Goal: Task Accomplishment & Management: Manage account settings

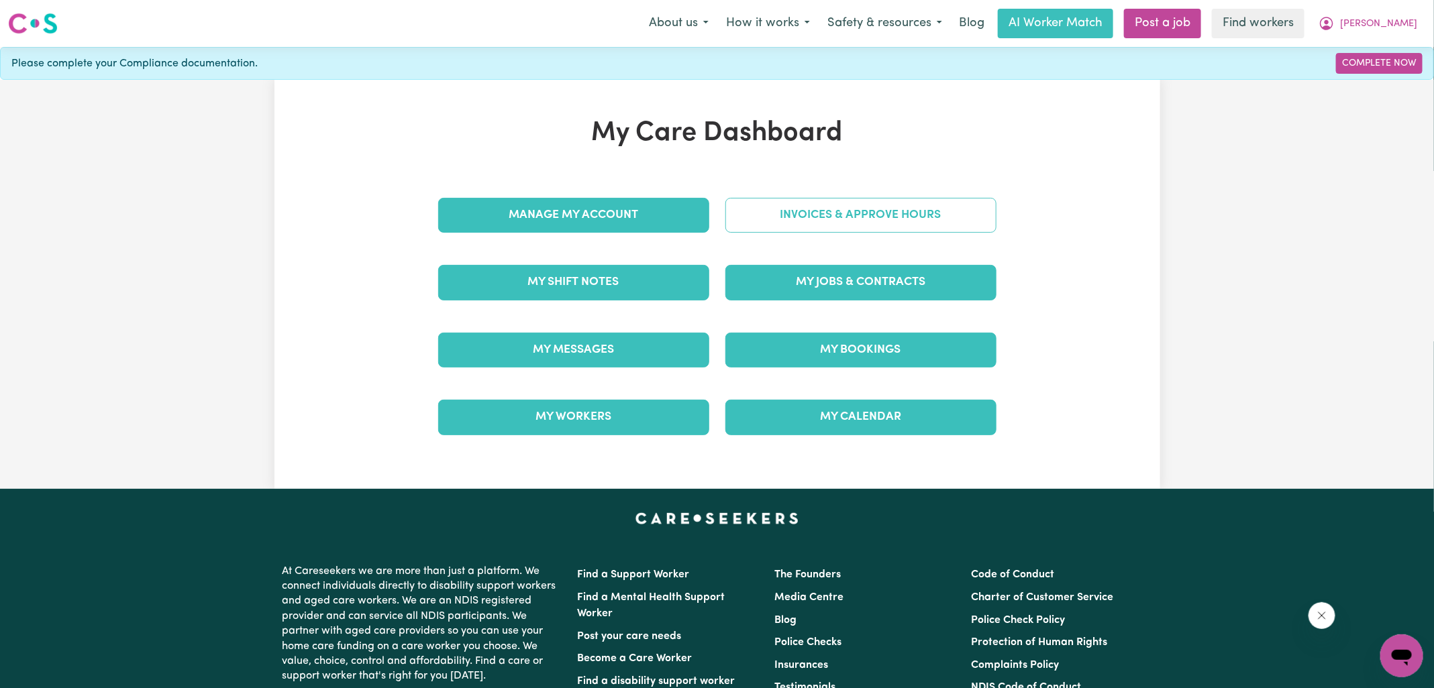
click at [808, 215] on link "Invoices & Approve Hours" at bounding box center [860, 215] width 271 height 35
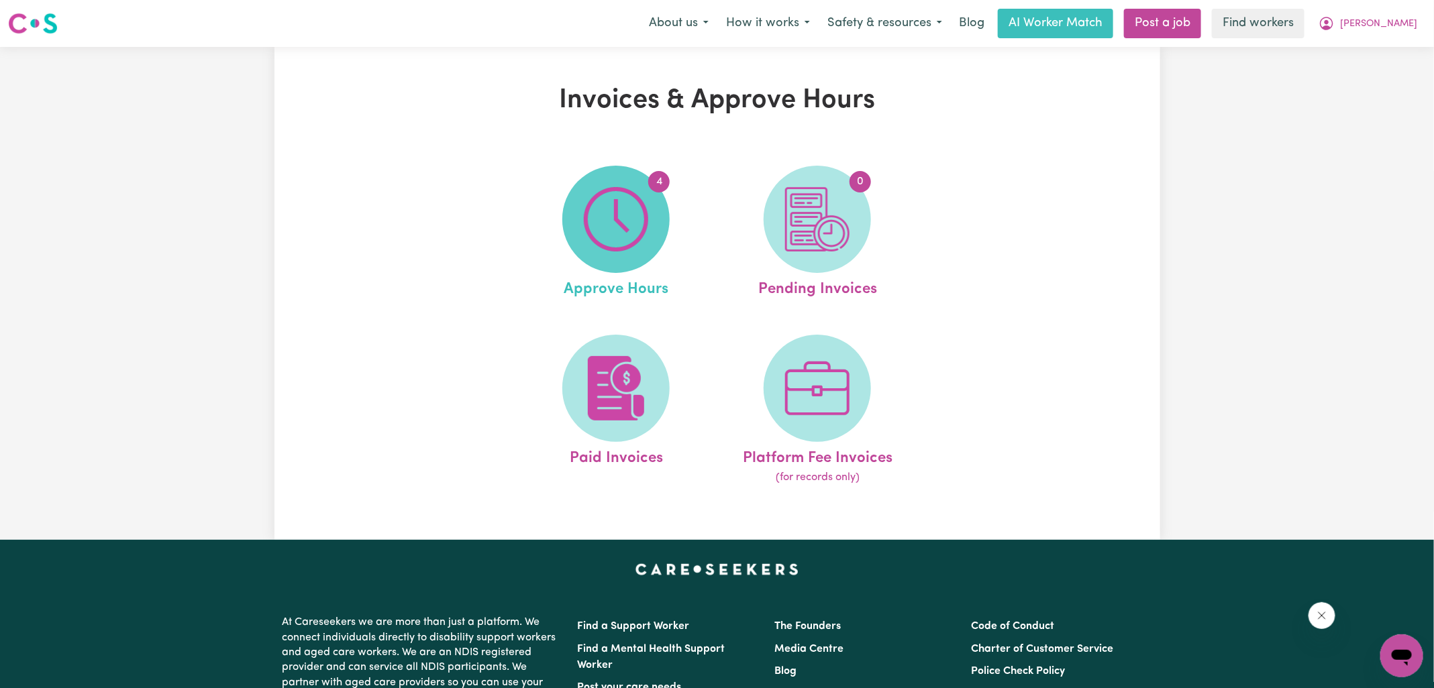
click at [606, 207] on img at bounding box center [616, 219] width 64 height 64
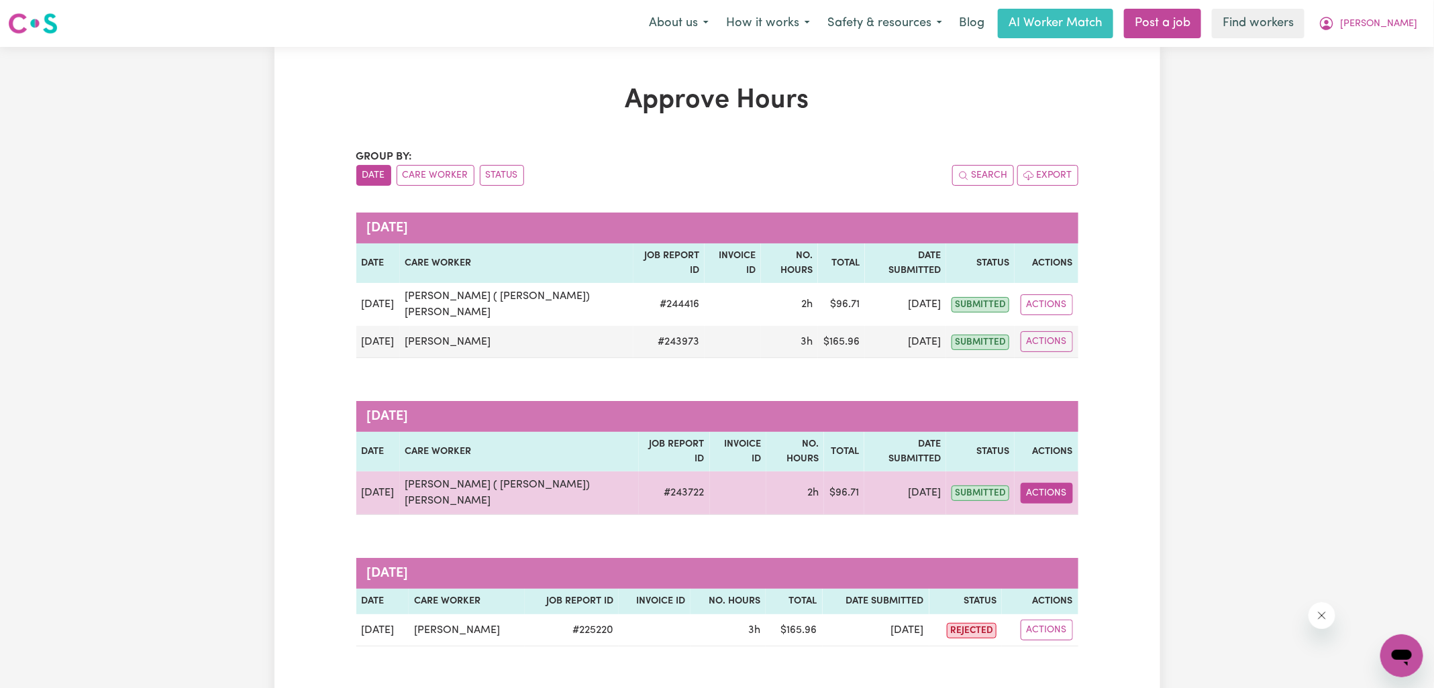
click at [1041, 483] on button "Actions" at bounding box center [1047, 493] width 52 height 21
click at [1057, 511] on link "View Job Report" at bounding box center [1084, 524] width 115 height 27
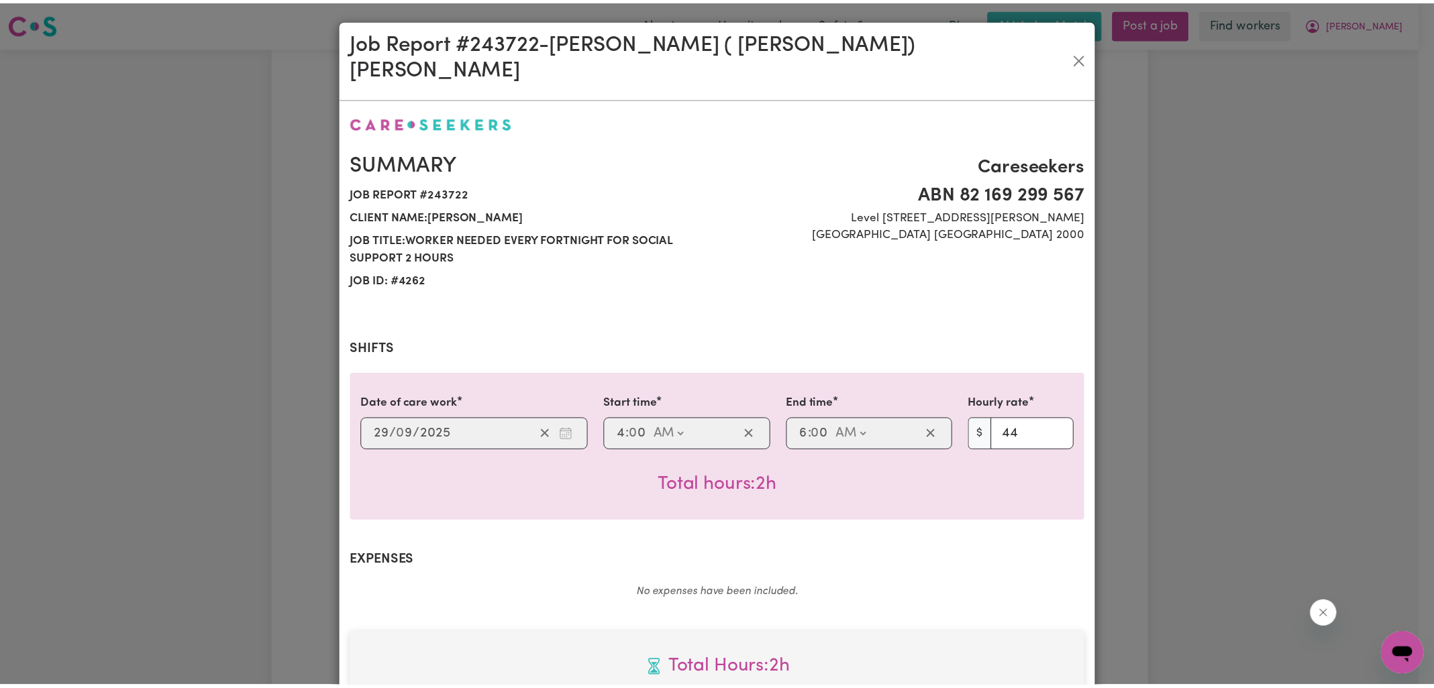
scroll to position [362, 0]
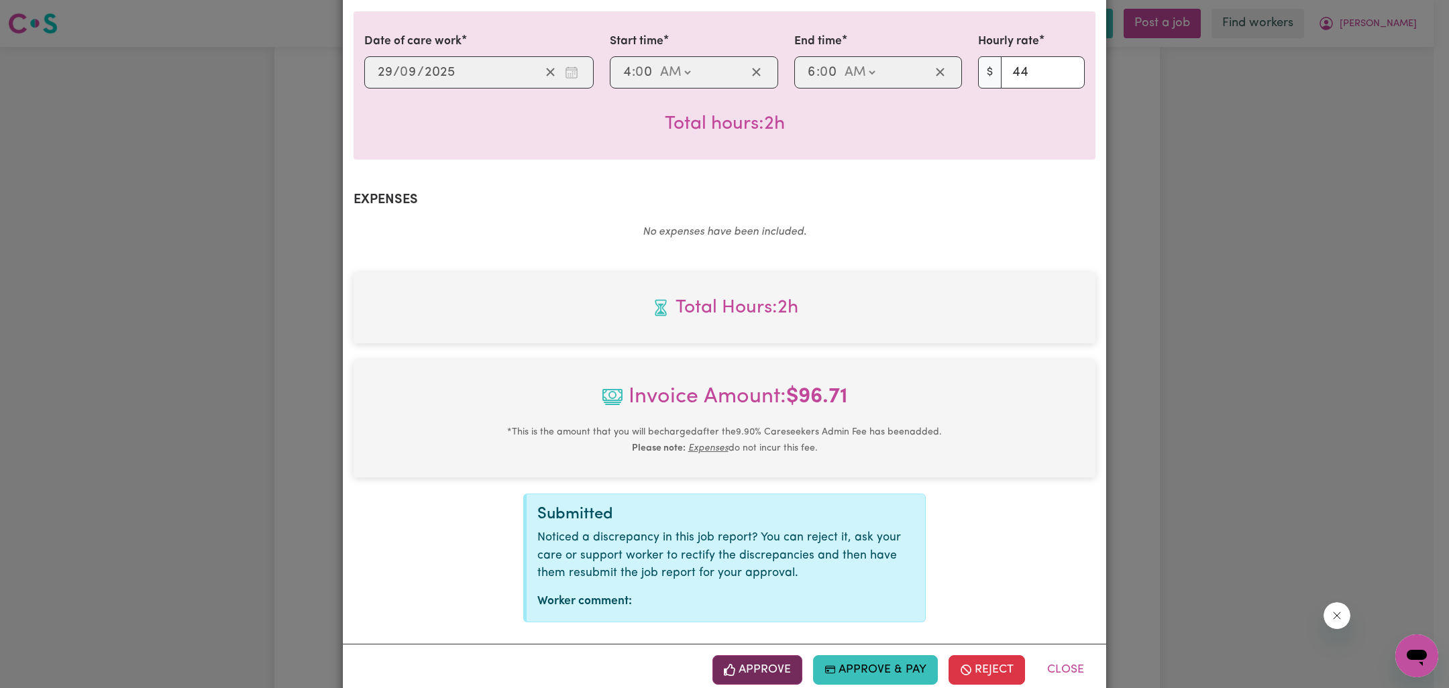
click at [772, 656] on button "Approve" at bounding box center [758, 671] width 90 height 30
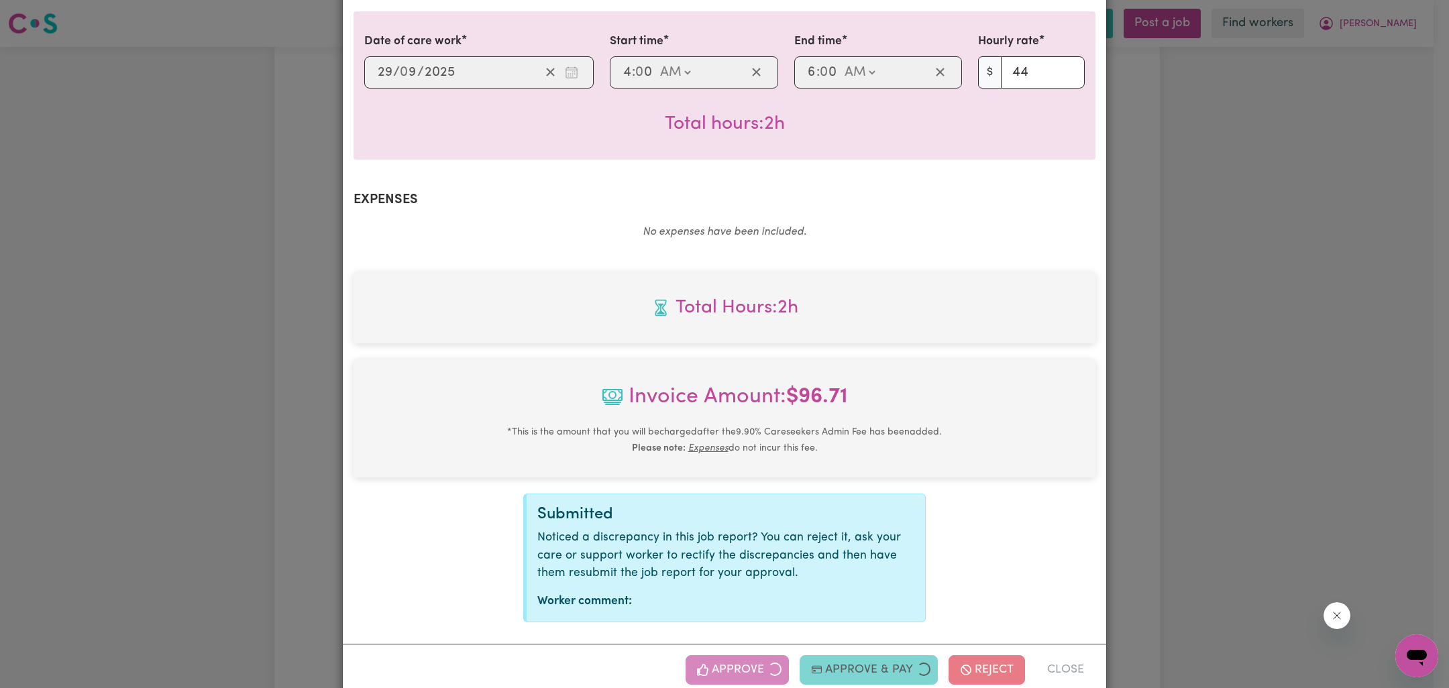
click at [1313, 423] on div "Job Report # 243722 - [PERSON_NAME] ( [PERSON_NAME]) [PERSON_NAME] Summary Job …" at bounding box center [724, 344] width 1449 height 688
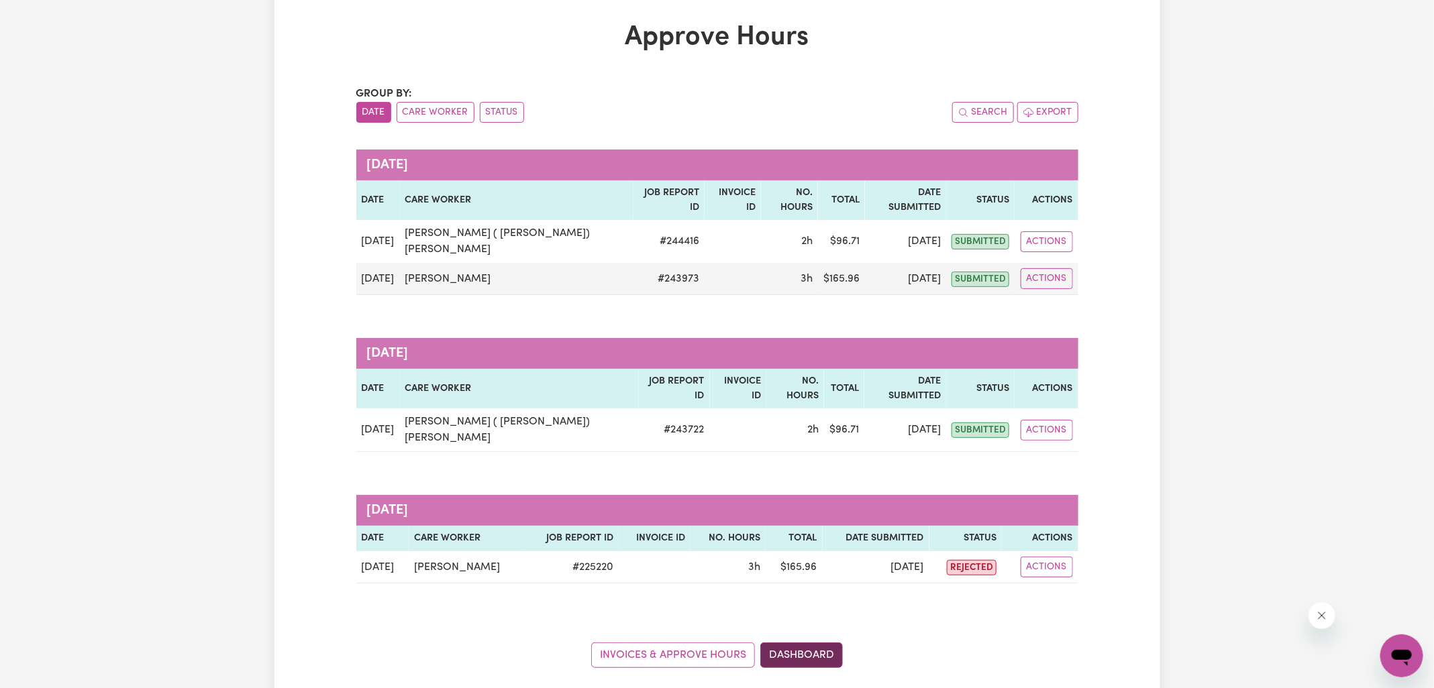
click at [809, 643] on link "Dashboard" at bounding box center [801, 655] width 83 height 25
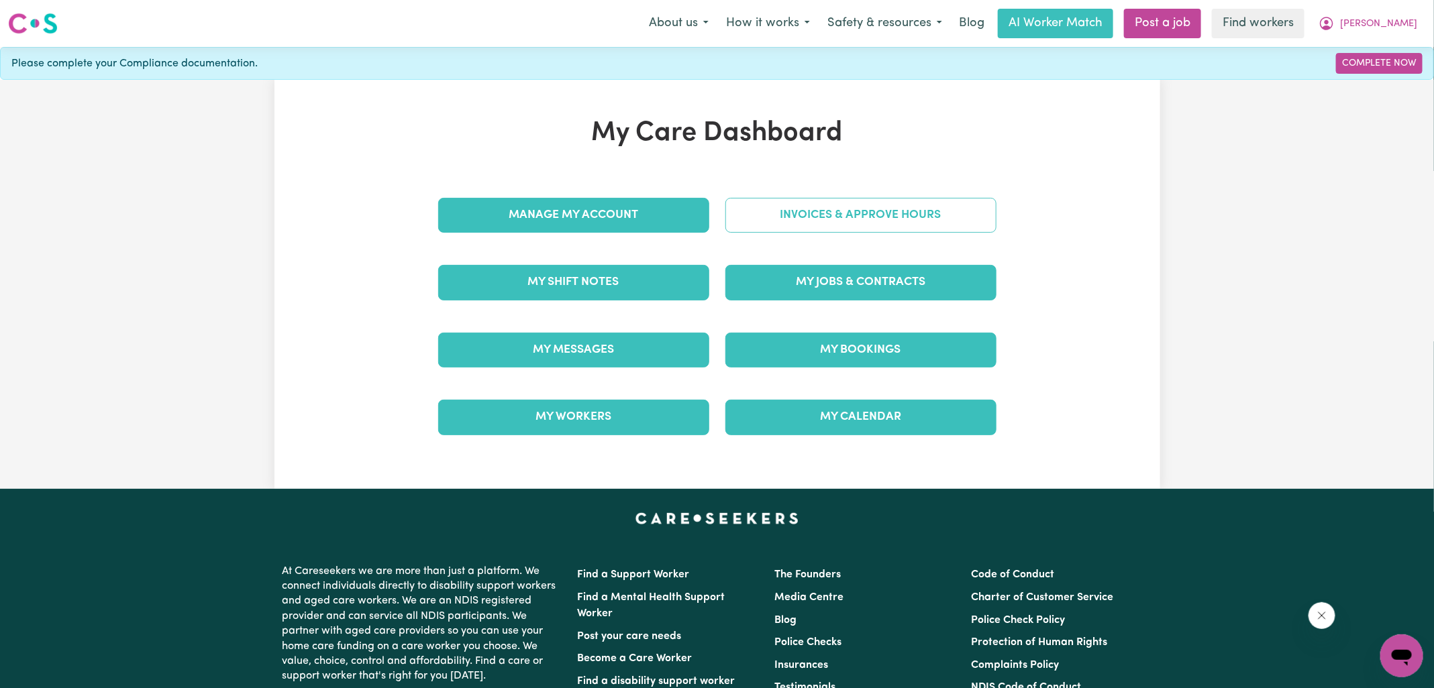
click at [833, 222] on link "Invoices & Approve Hours" at bounding box center [860, 215] width 271 height 35
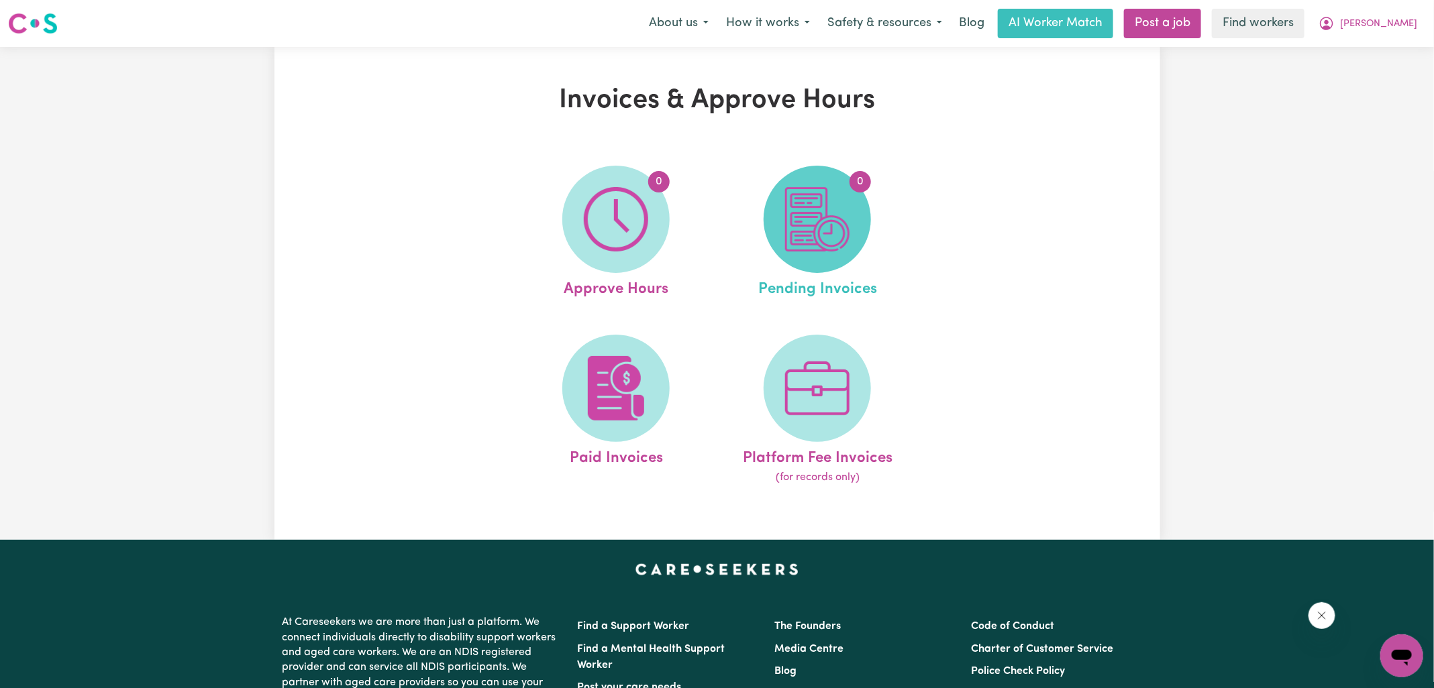
click at [832, 222] on img at bounding box center [817, 219] width 64 height 64
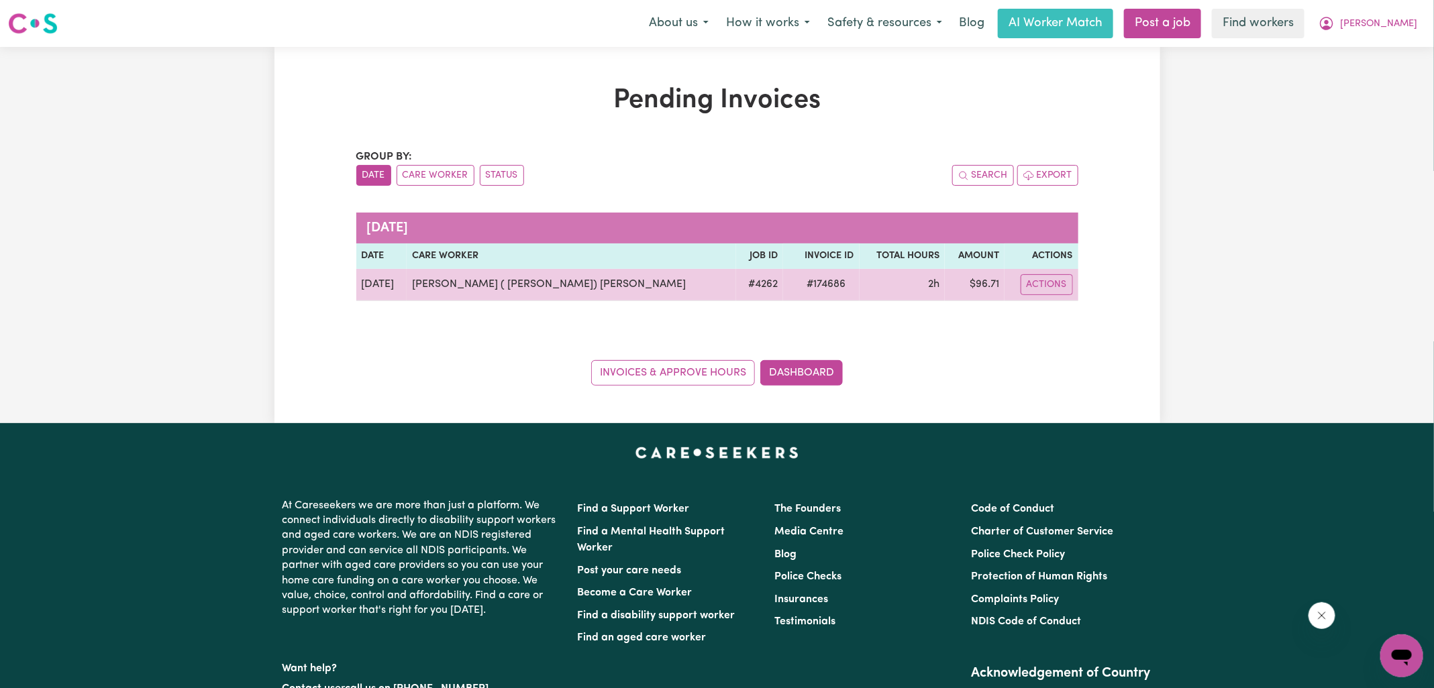
click at [799, 281] on span "# 174686" at bounding box center [826, 284] width 55 height 16
copy span "174686"
click at [967, 280] on td "$ 96.71" at bounding box center [975, 285] width 60 height 32
click at [970, 280] on td "$ 96.71" at bounding box center [975, 285] width 60 height 32
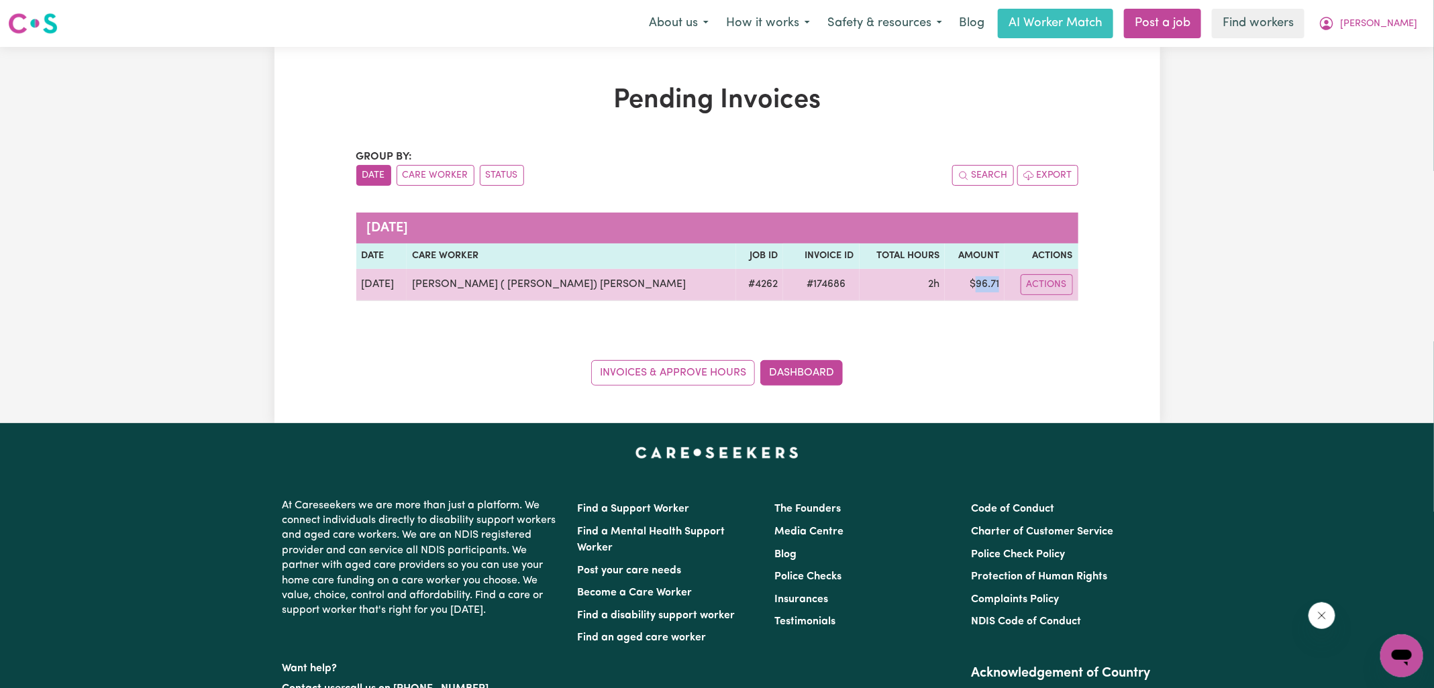
click at [970, 280] on td "$ 96.71" at bounding box center [975, 285] width 60 height 32
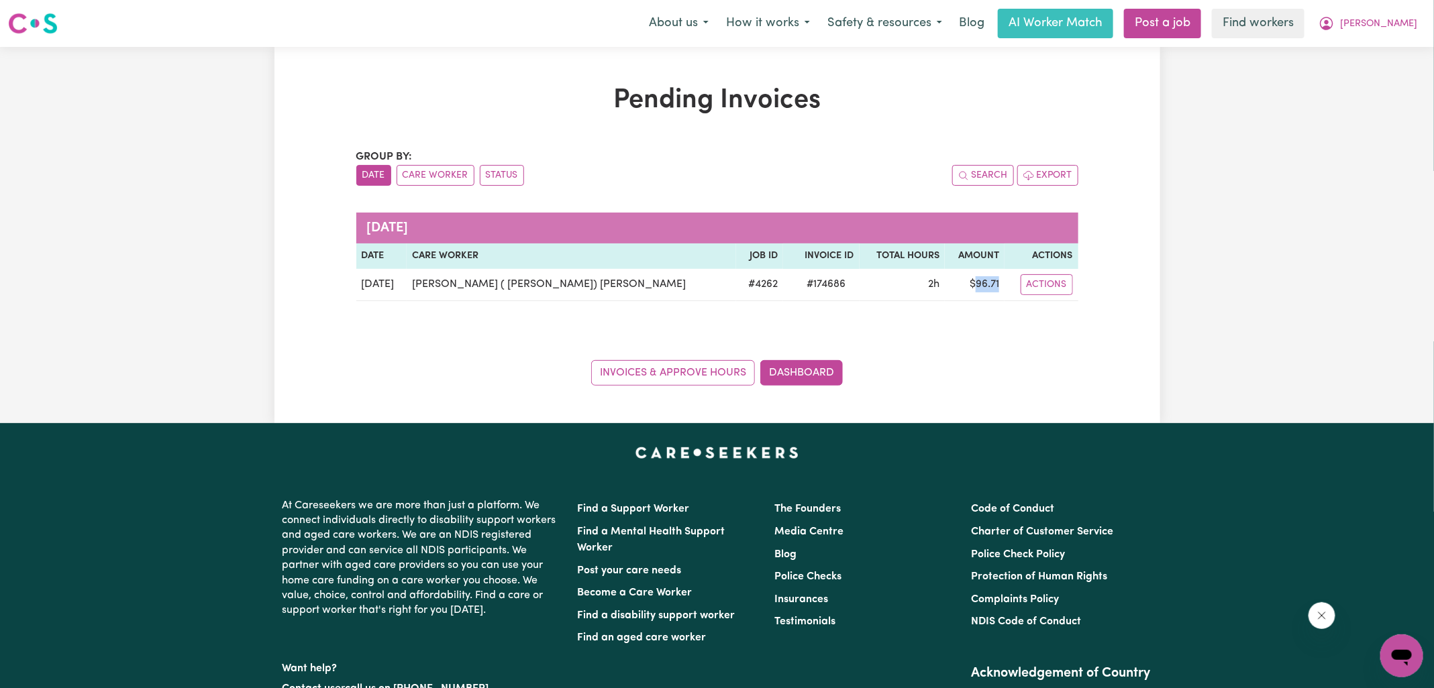
copy td "96.71"
click at [1372, 19] on button "[PERSON_NAME]" at bounding box center [1368, 23] width 116 height 28
click at [1356, 87] on link "Logout" at bounding box center [1372, 76] width 106 height 25
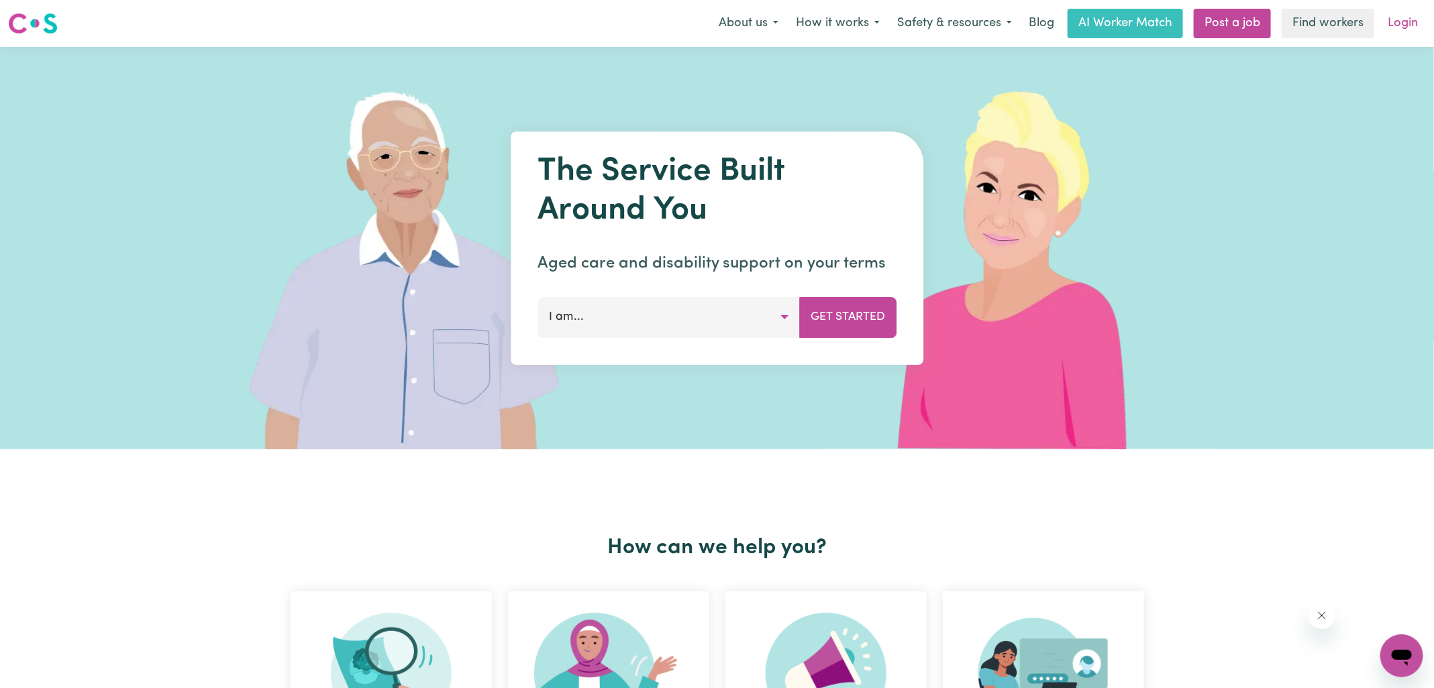
click at [1402, 21] on link "Login" at bounding box center [1403, 24] width 46 height 30
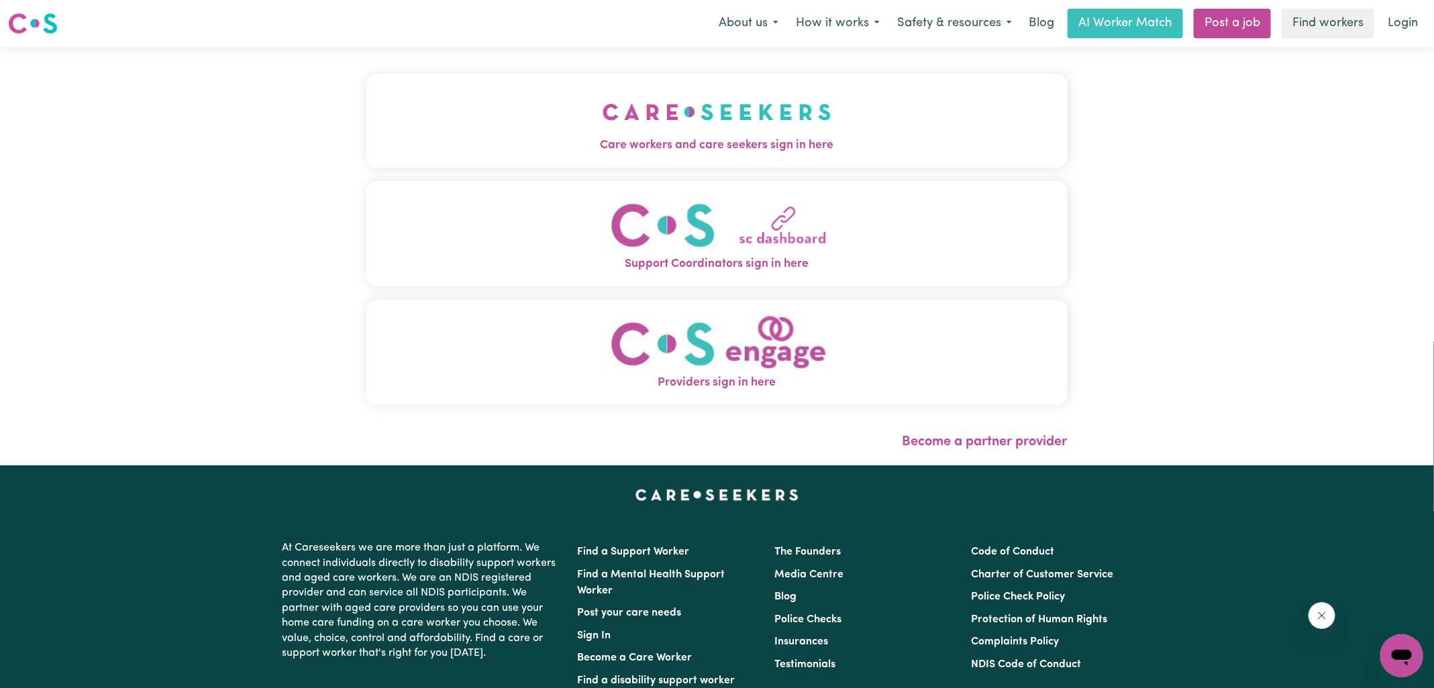
click at [715, 138] on span "Care workers and care seekers sign in here" at bounding box center [716, 145] width 701 height 17
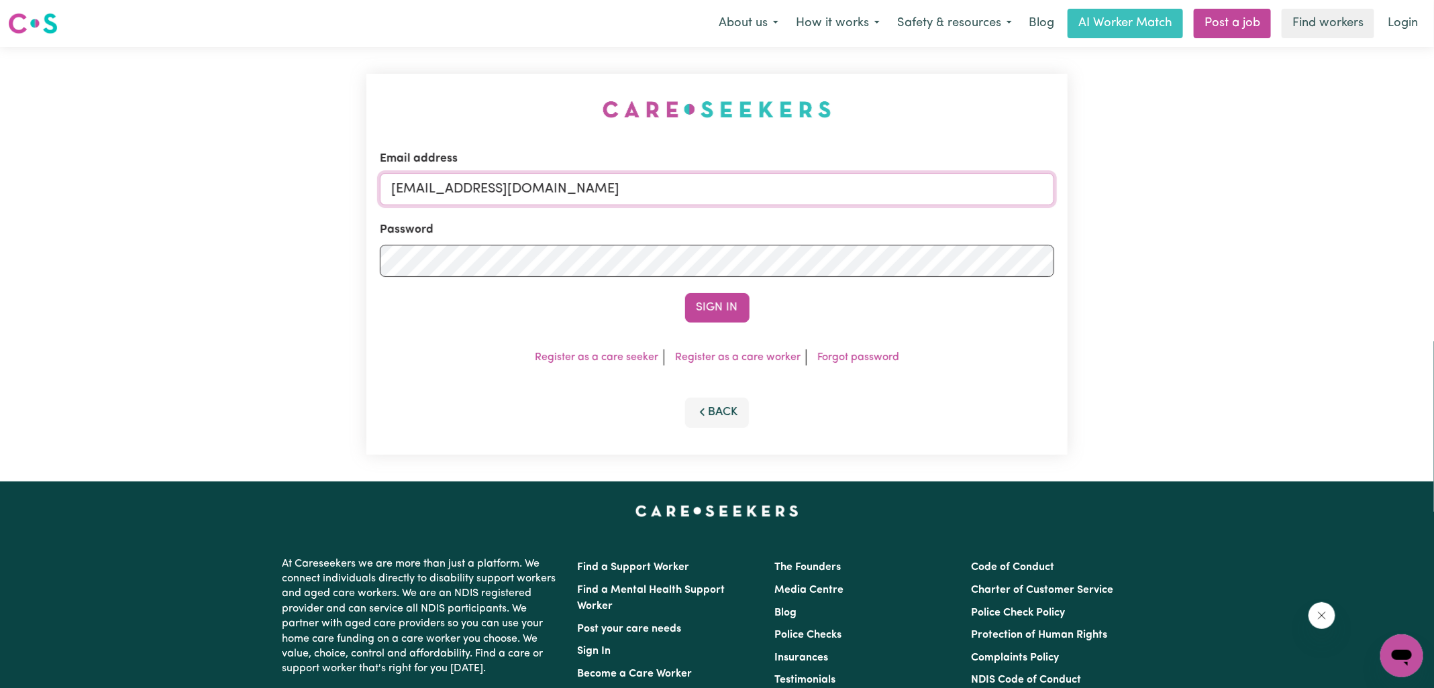
drag, startPoint x: 762, startPoint y: 191, endPoint x: 169, endPoint y: 191, distance: 593.2
click at [169, 191] on div "Email address [EMAIL_ADDRESS][DOMAIN_NAME] Password Sign In Register as a care …" at bounding box center [717, 264] width 1434 height 435
type input "[PERSON_NAME][EMAIL_ADDRESS][DOMAIN_NAME]"
click at [685, 293] on button "Sign In" at bounding box center [717, 308] width 64 height 30
